Goal: Task Accomplishment & Management: Manage account settings

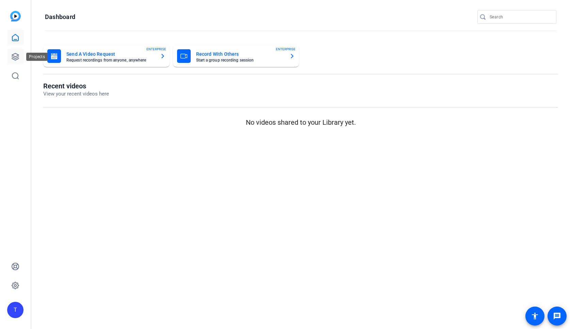
click at [20, 57] on link at bounding box center [15, 57] width 16 height 16
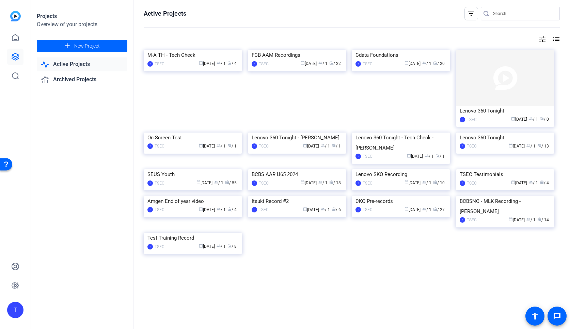
click at [282, 60] on div "FCB AAM Recordings" at bounding box center [297, 55] width 91 height 10
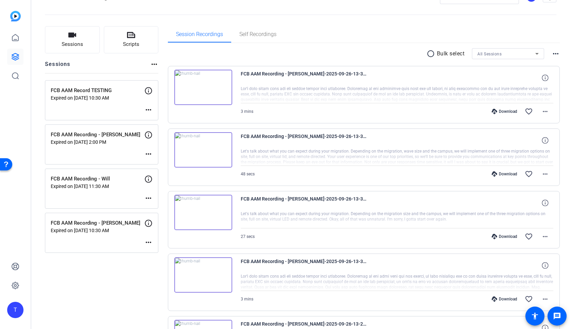
scroll to position [24, 0]
click at [148, 197] on mat-icon "more_horiz" at bounding box center [148, 197] width 8 height 8
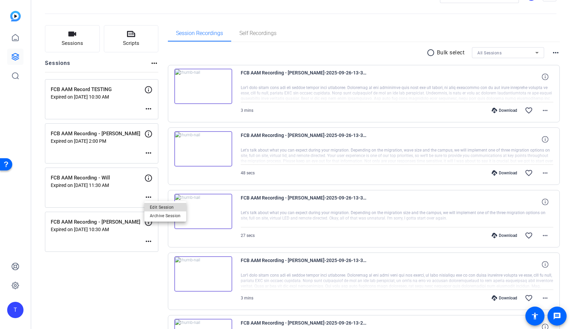
click at [157, 209] on span "Edit Session" at bounding box center [165, 208] width 31 height 8
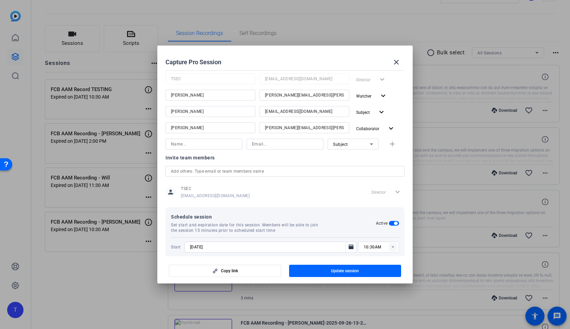
scroll to position [124, 0]
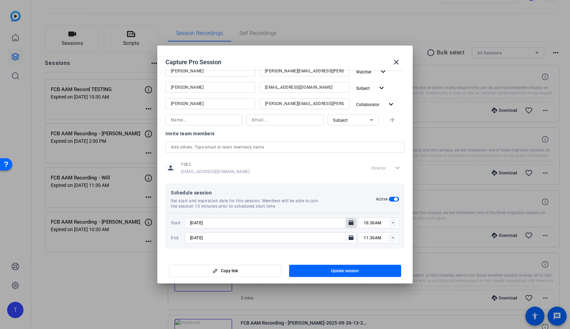
click at [352, 223] on icon "Open calendar" at bounding box center [351, 223] width 5 height 5
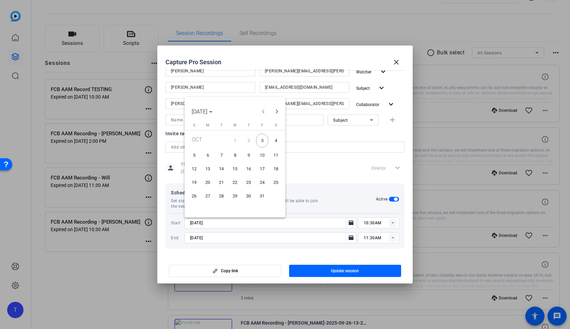
click at [207, 156] on span "6" at bounding box center [207, 155] width 12 height 12
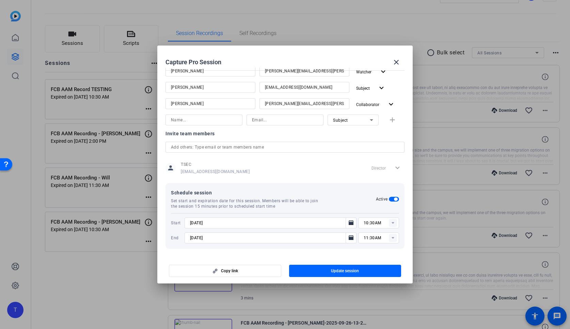
type input "[DATE]"
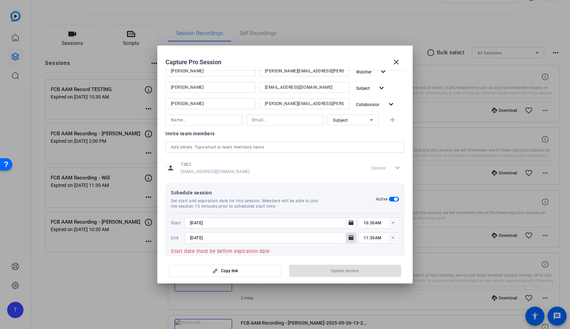
click at [349, 239] on icon "Open calendar" at bounding box center [351, 238] width 5 height 5
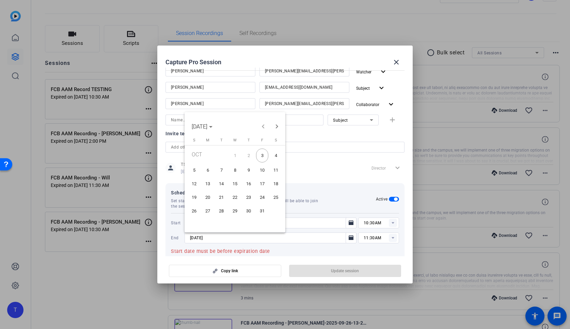
click at [208, 172] on span "6" at bounding box center [207, 170] width 12 height 12
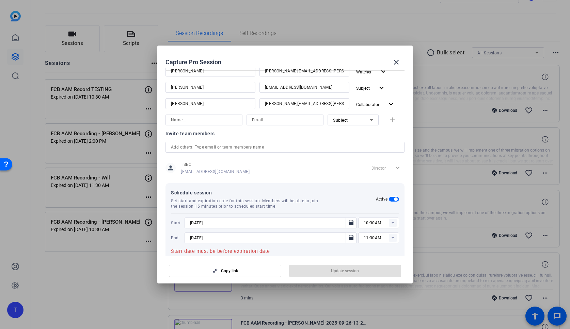
type input "[DATE]"
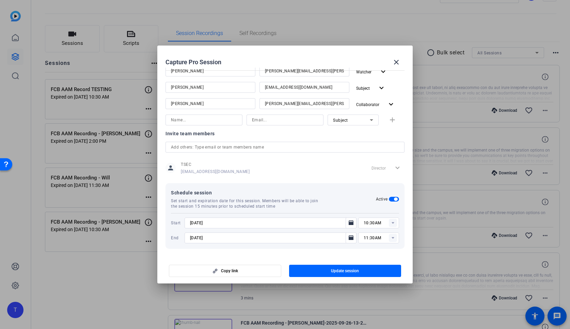
click at [393, 224] on rect at bounding box center [393, 223] width 8 height 8
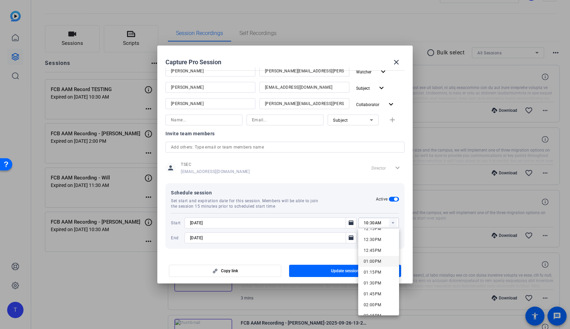
scroll to position [544, 0]
click at [369, 259] on span "01:00PM" at bounding box center [372, 259] width 18 height 5
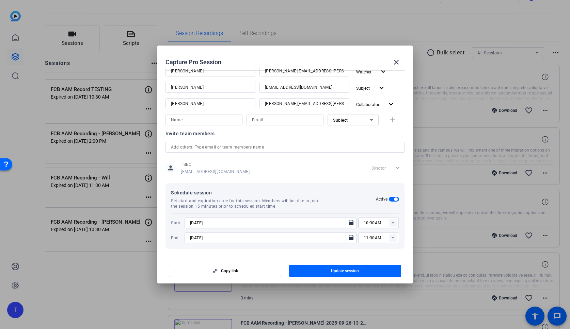
type input "01:00PM"
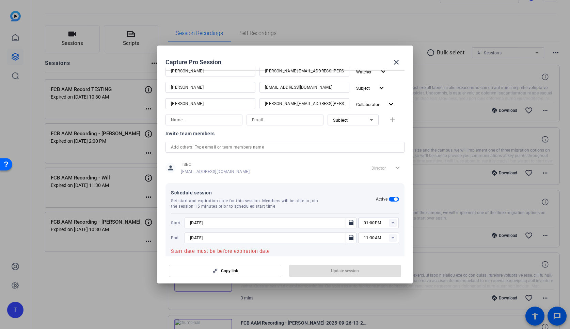
click at [393, 239] on rect at bounding box center [393, 238] width 8 height 8
click at [366, 166] on span "02:00PM" at bounding box center [372, 167] width 18 height 5
type input "02:00PM"
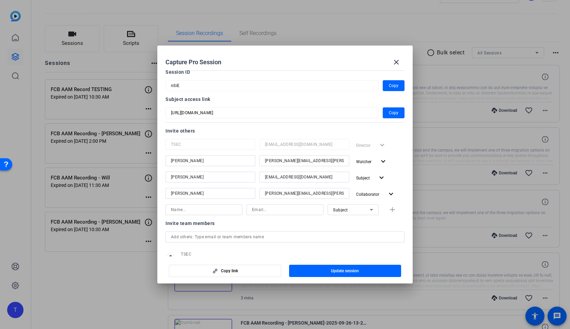
scroll to position [124, 0]
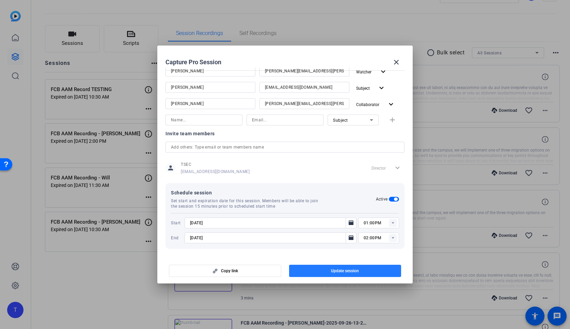
click at [341, 272] on span "Update session" at bounding box center [345, 271] width 28 height 5
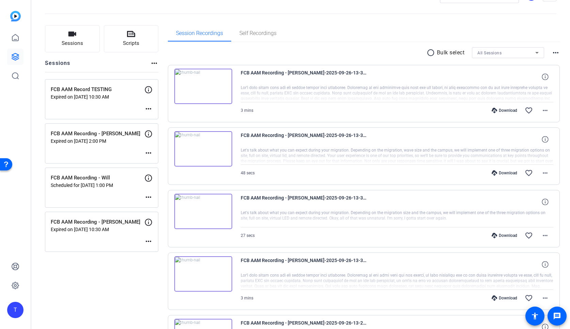
click at [149, 197] on mat-icon "more_horiz" at bounding box center [148, 197] width 8 height 8
click at [152, 205] on span "Edit Session" at bounding box center [165, 208] width 31 height 8
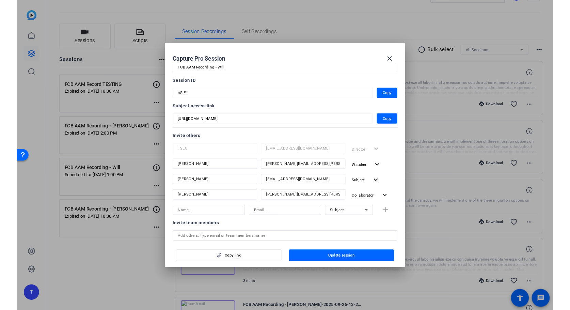
scroll to position [21, 0]
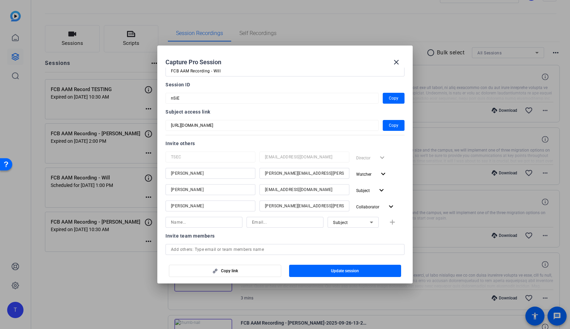
click at [319, 191] on input "[EMAIL_ADDRESS][DOMAIN_NAME]" at bounding box center [304, 190] width 79 height 8
click at [396, 63] on mat-icon "close" at bounding box center [396, 62] width 8 height 8
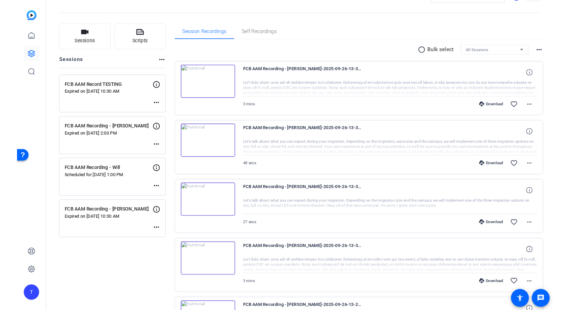
scroll to position [24, 0]
